Goal: Task Accomplishment & Management: Use online tool/utility

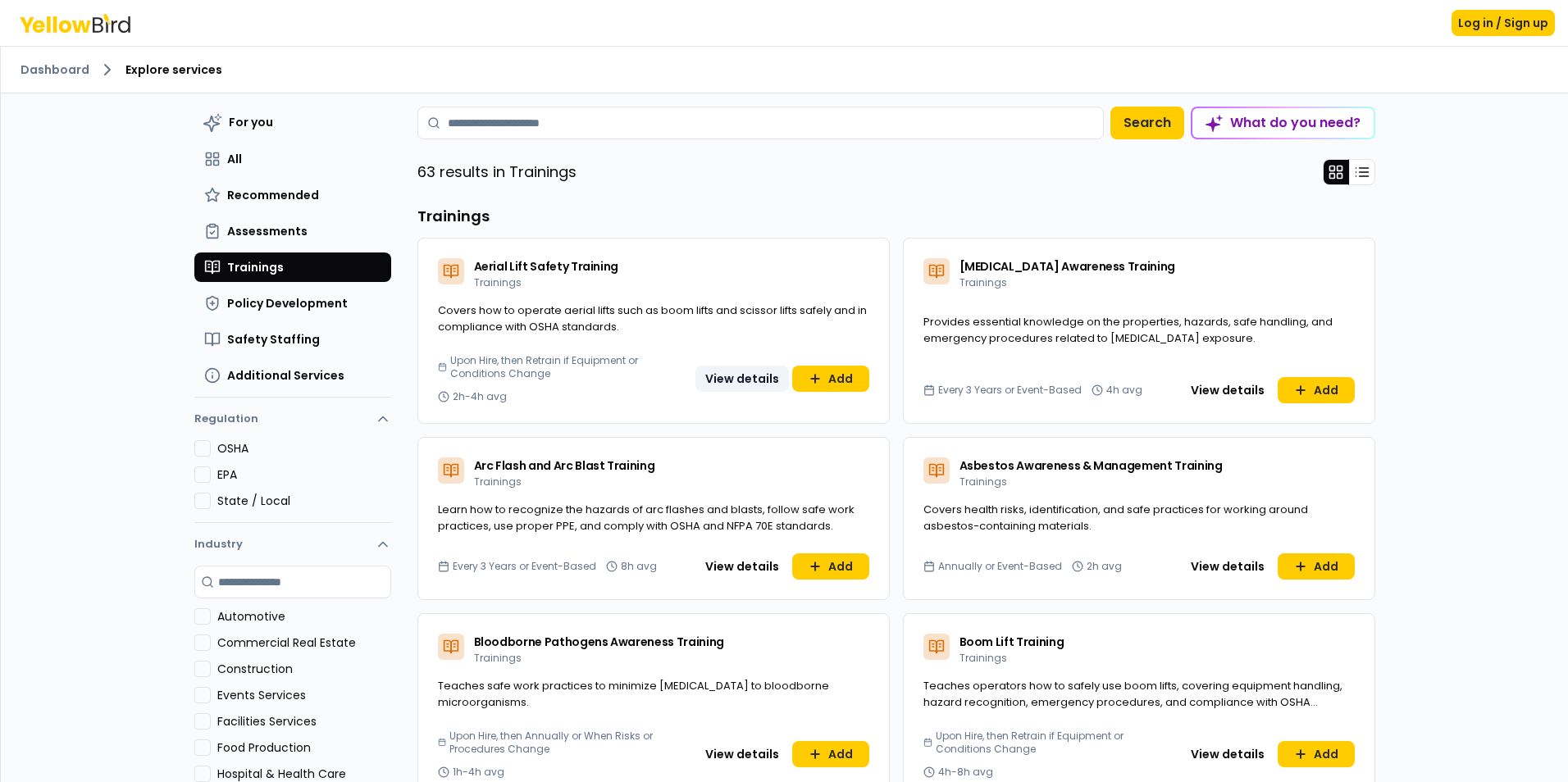
click at [733, 373] on button "View details" at bounding box center [742, 378] width 93 height 26
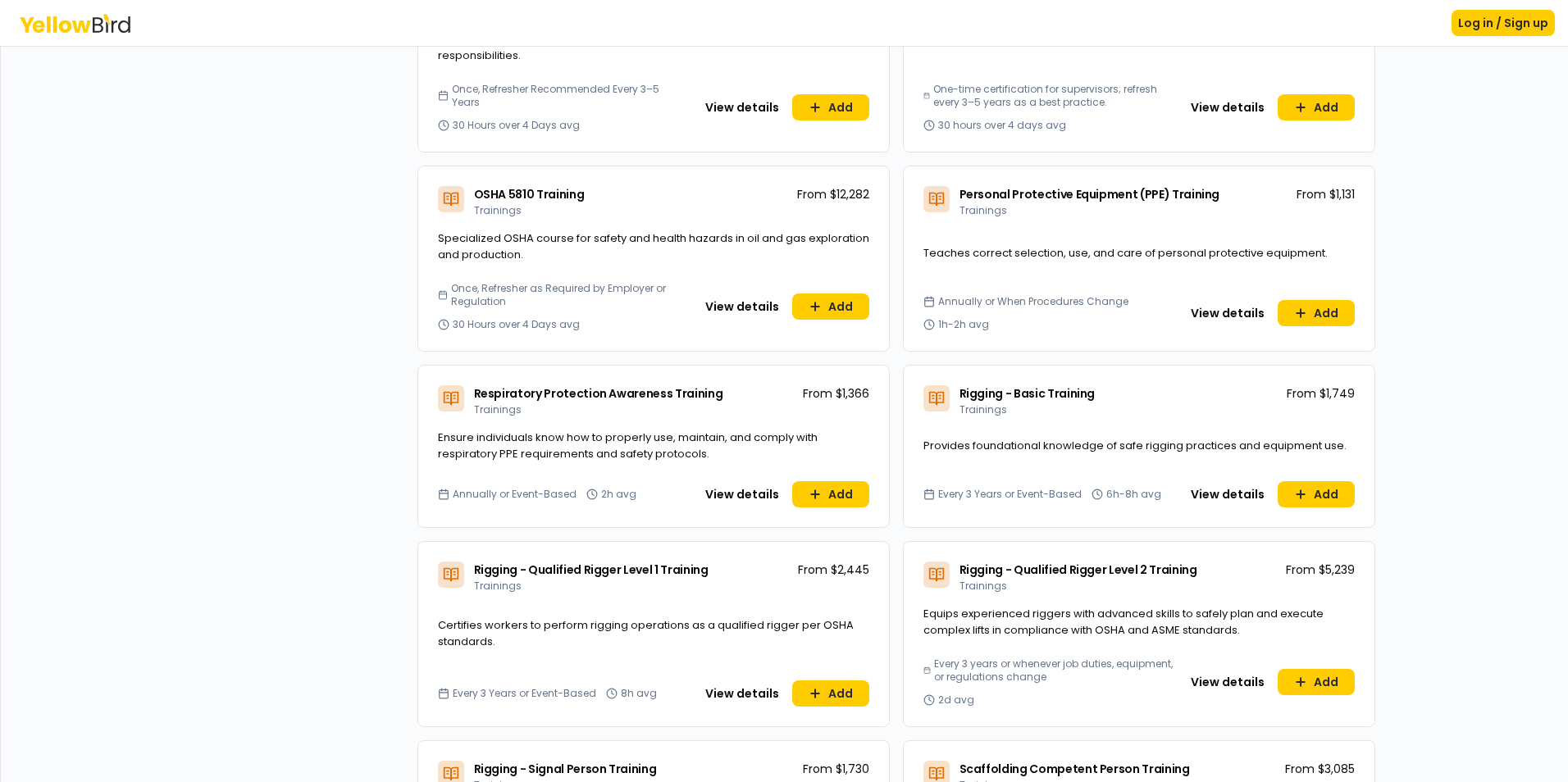
scroll to position [4290, 0]
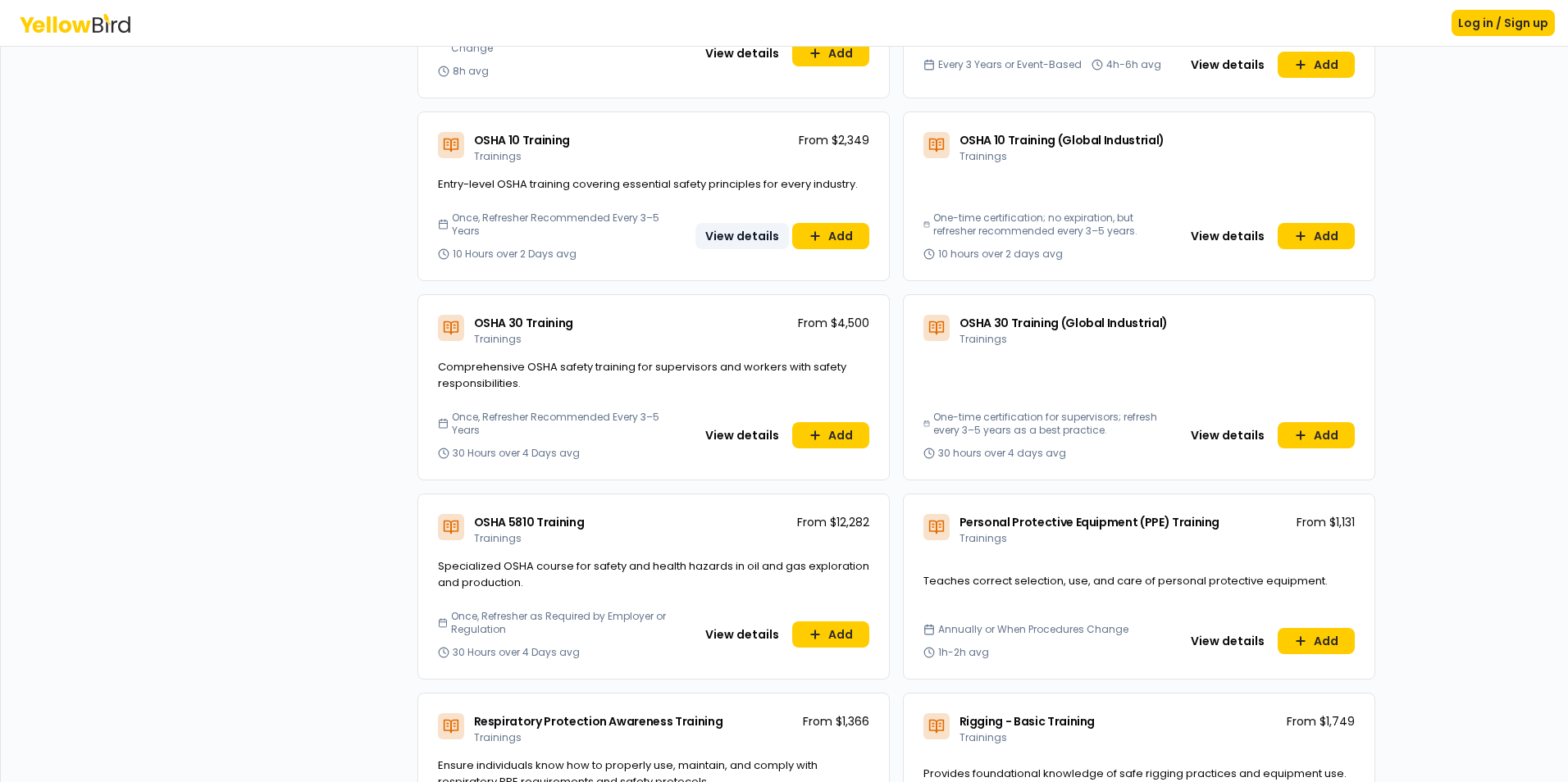
click at [731, 223] on button "View details" at bounding box center [742, 235] width 93 height 26
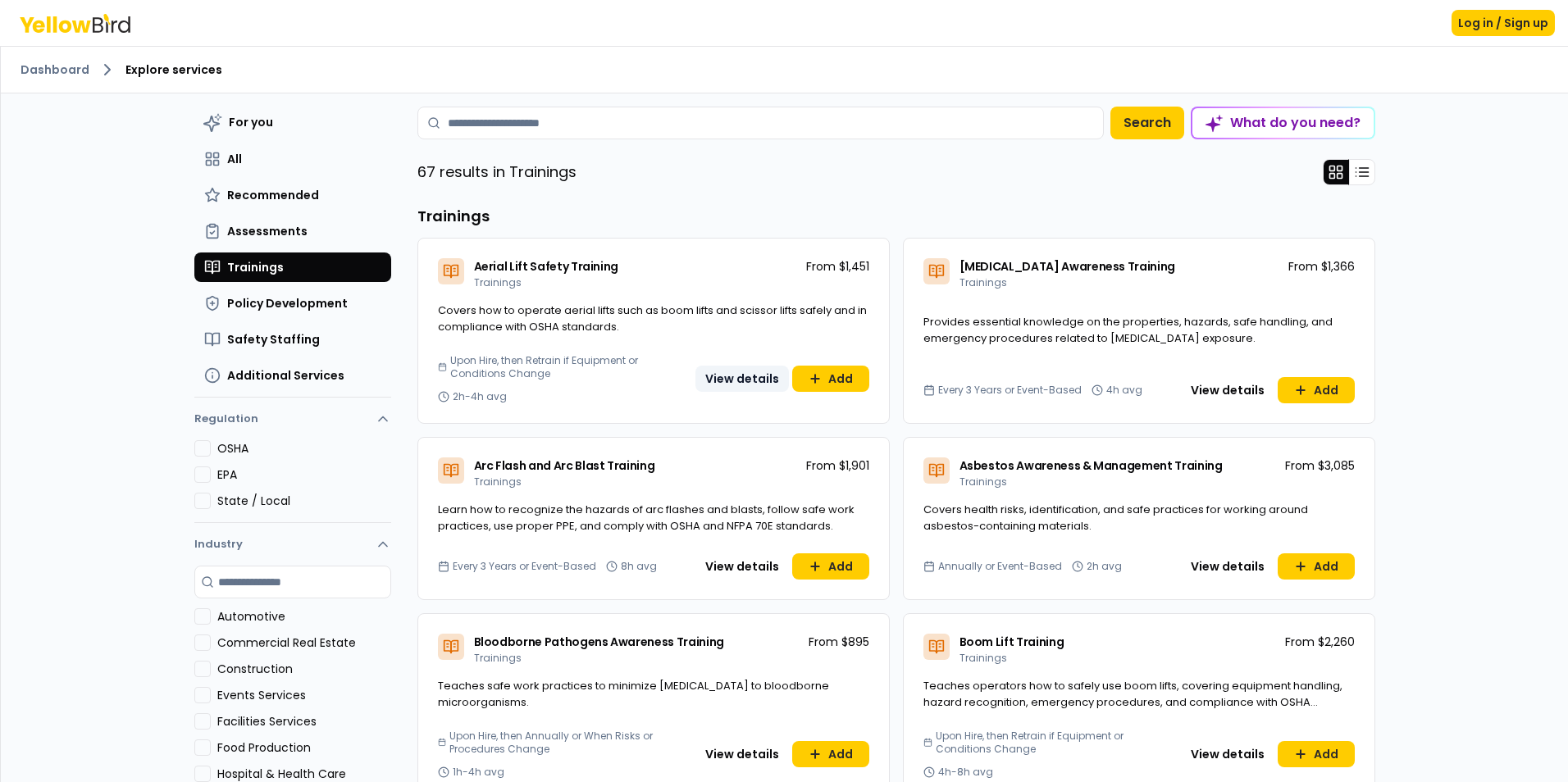
click at [720, 372] on button "View details" at bounding box center [742, 378] width 93 height 26
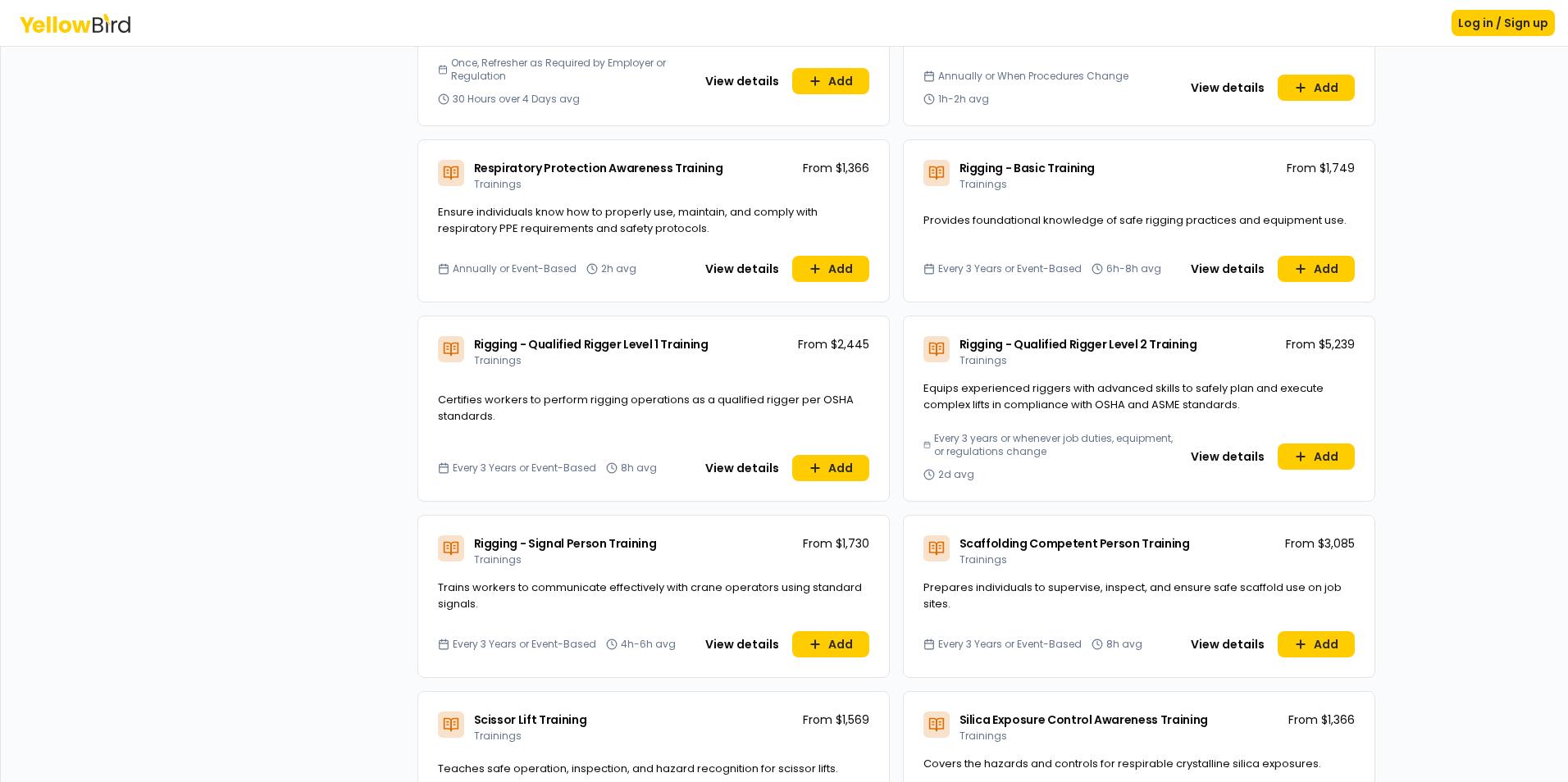
scroll to position [4837, 0]
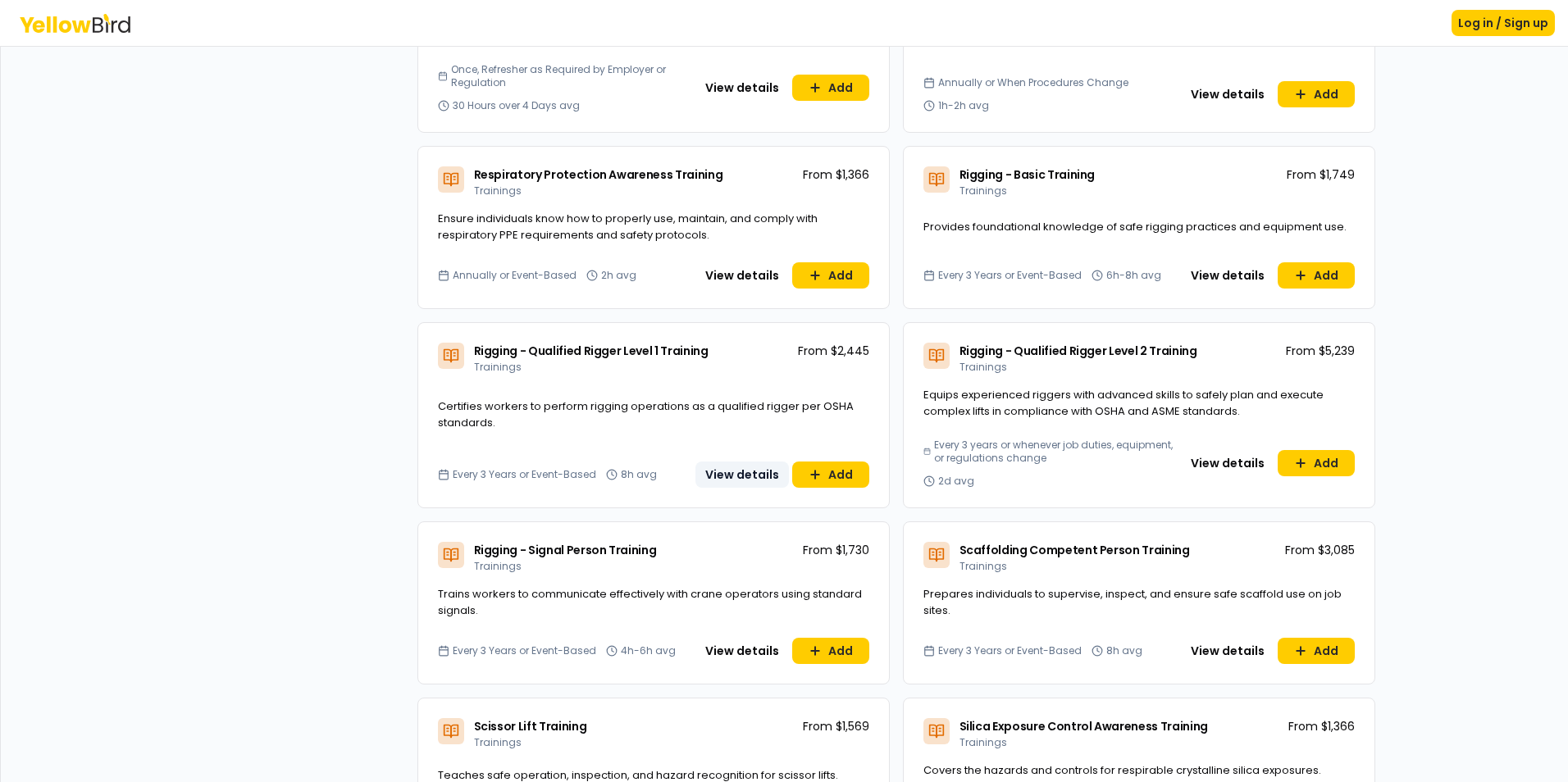
click at [741, 462] on button "View details" at bounding box center [742, 474] width 93 height 26
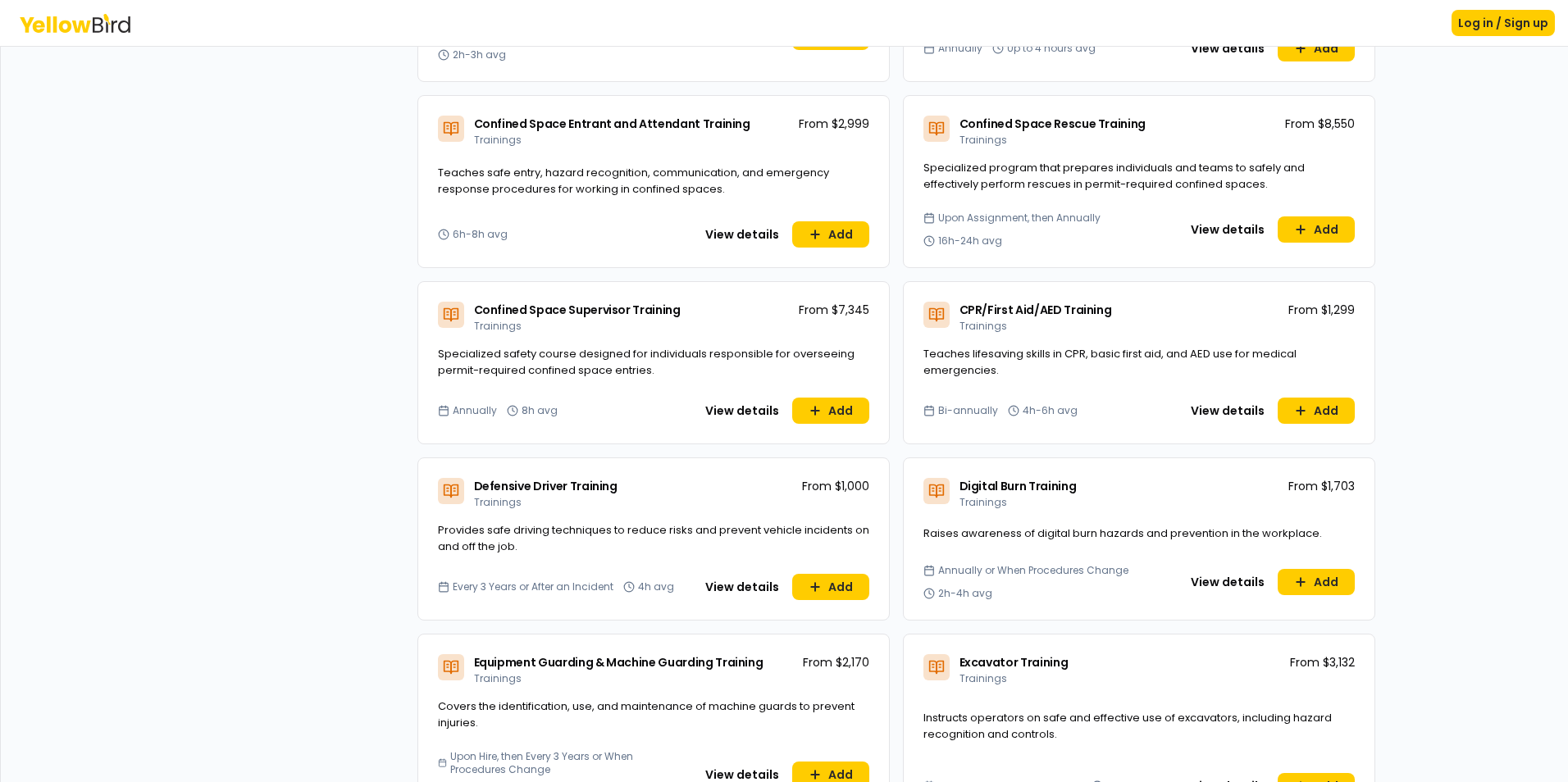
scroll to position [902, 0]
